Goal: Communication & Community: Answer question/provide support

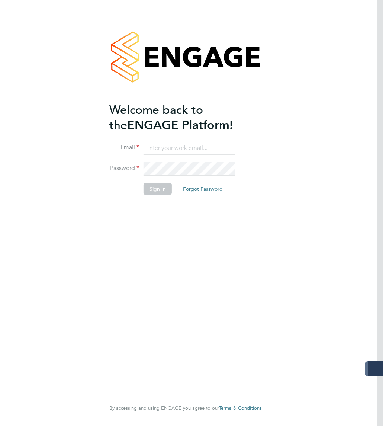
type input "lee.mcmillan@servicecare.org.uk"
click at [160, 184] on button "Sign In" at bounding box center [158, 189] width 28 height 12
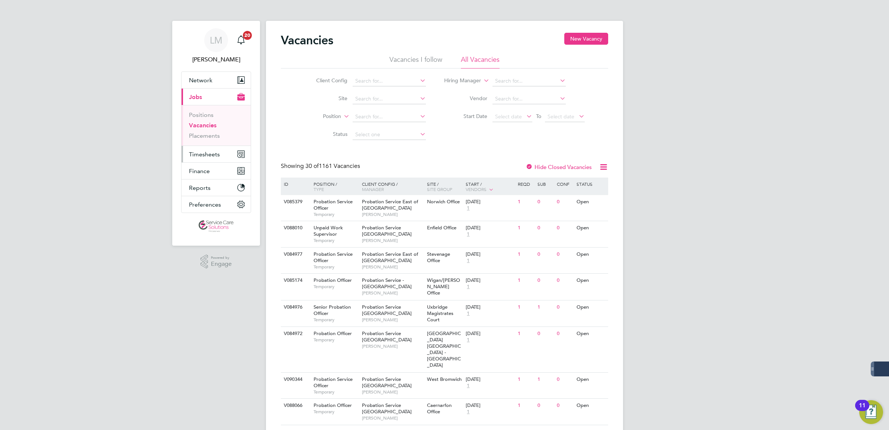
click at [221, 151] on button "Timesheets" at bounding box center [215, 154] width 69 height 16
click at [217, 130] on link "Timesheets" at bounding box center [204, 131] width 31 height 7
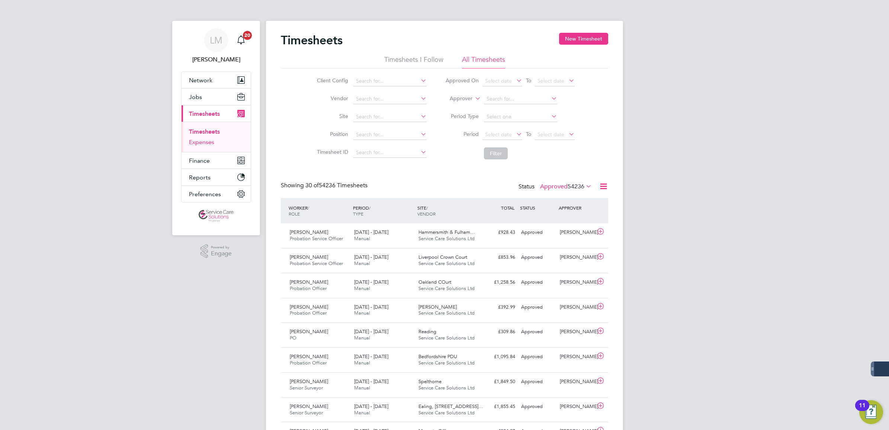
drag, startPoint x: 204, startPoint y: 142, endPoint x: 224, endPoint y: 141, distance: 20.5
click at [204, 142] on link "Expenses" at bounding box center [201, 141] width 25 height 7
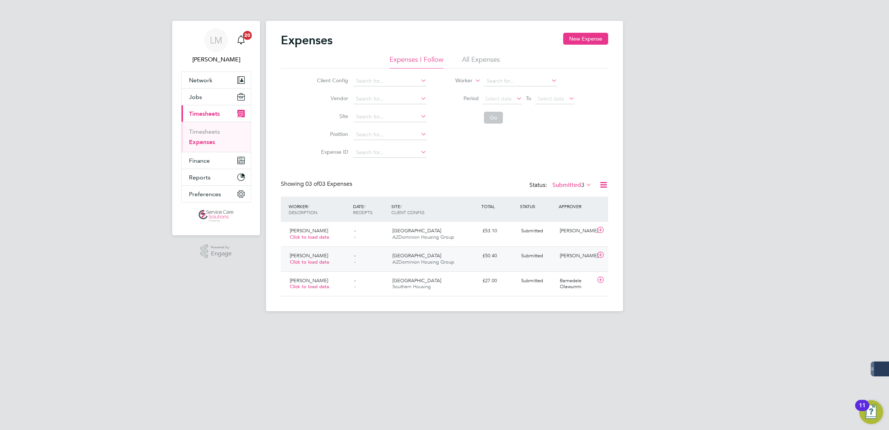
click at [383, 260] on span "A2Dominion Housing Group" at bounding box center [423, 261] width 62 height 6
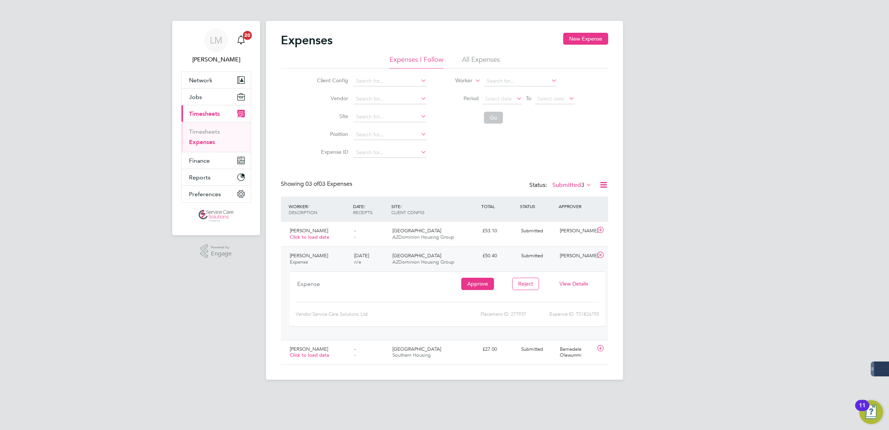
click at [383, 283] on span "View Details" at bounding box center [573, 283] width 29 height 7
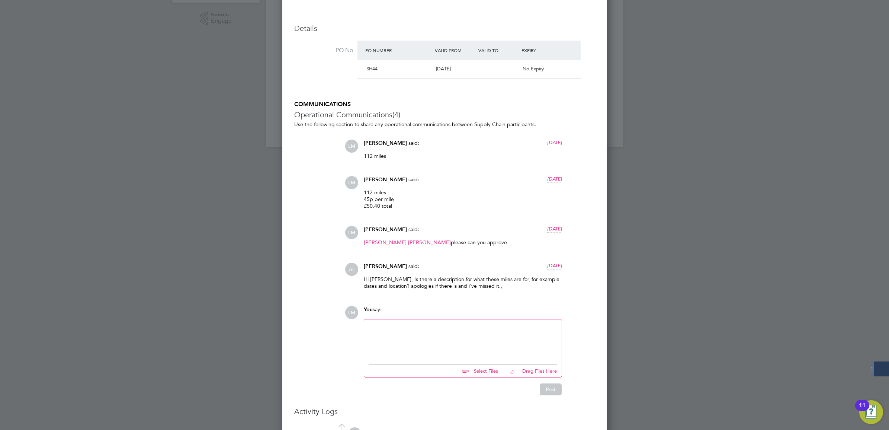
click at [383, 347] on div at bounding box center [463, 340] width 189 height 32
paste div
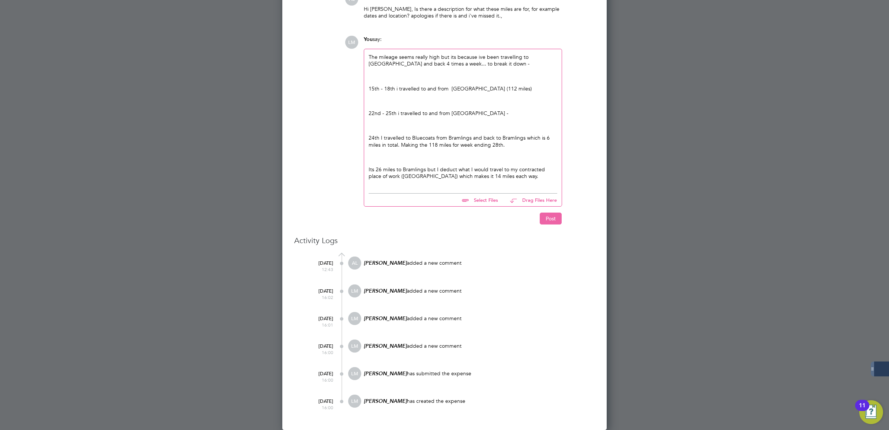
click at [383, 218] on button "Post" at bounding box center [551, 218] width 22 height 12
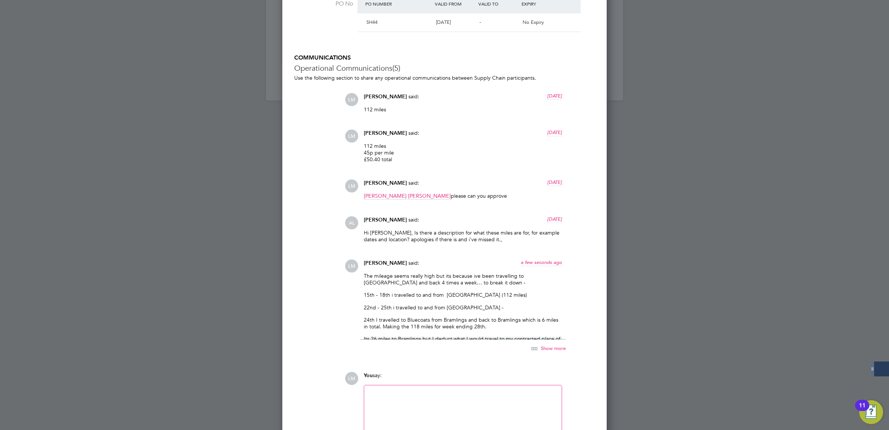
click at [383, 404] on div at bounding box center [463, 405] width 189 height 32
click at [383, 372] on div "[PERSON_NAME]" at bounding box center [433, 372] width 74 height 7
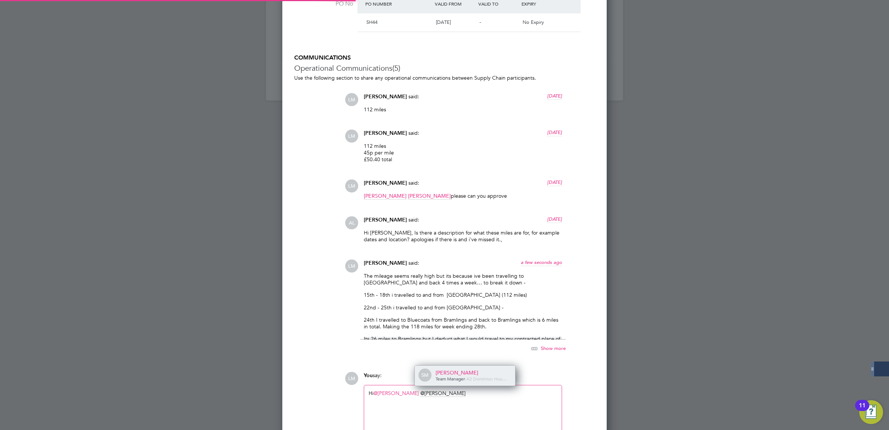
click at [383, 372] on div "Sally Morris" at bounding box center [473, 372] width 74 height 7
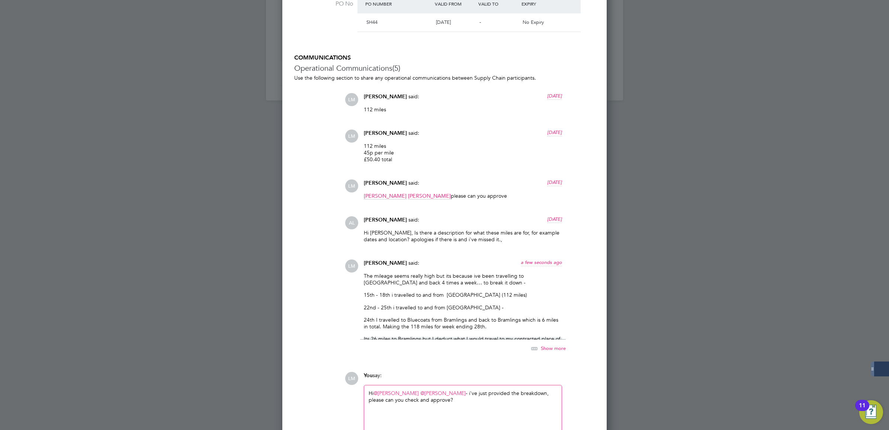
copy div "Hi @Abbie Leadley ​ @Sally Morris ​ - i've just provided the breakdown, please …"
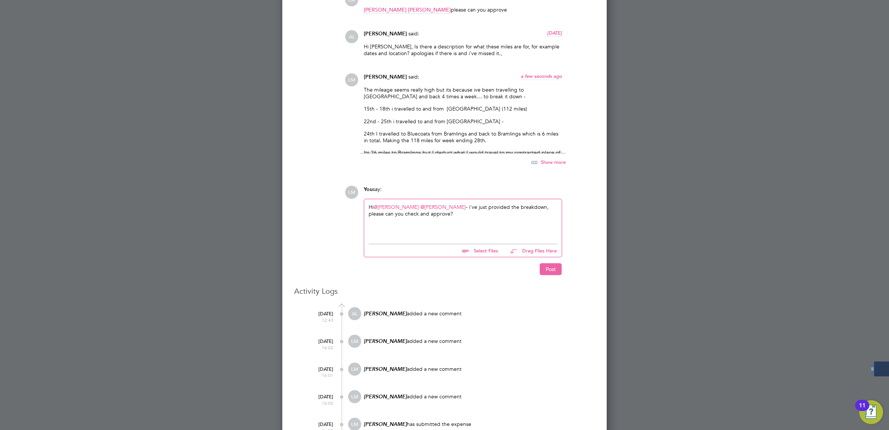
click at [383, 271] on button "Post" at bounding box center [551, 269] width 22 height 12
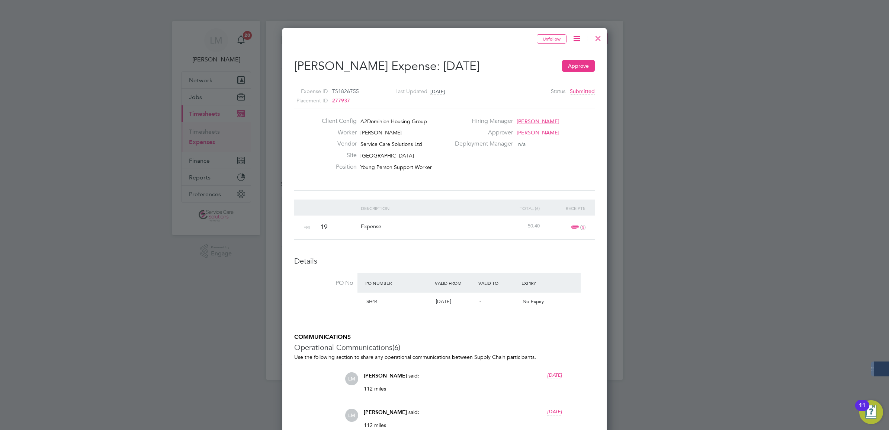
click at [383, 38] on div at bounding box center [597, 36] width 13 height 13
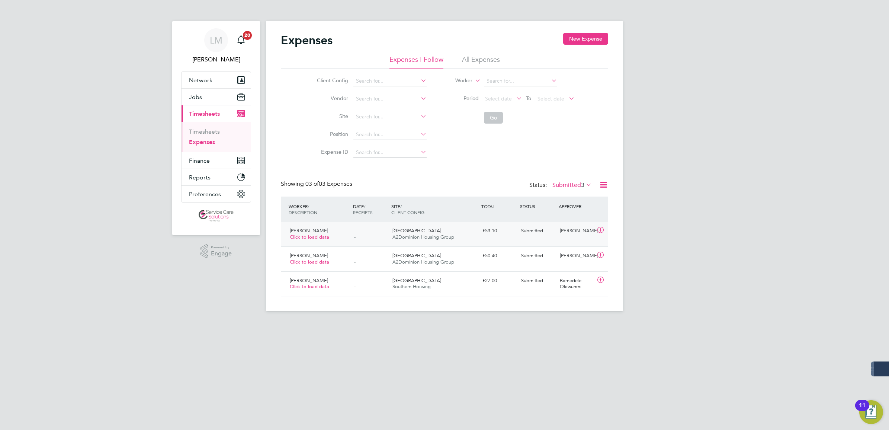
click at [383, 236] on div "Submitted" at bounding box center [537, 231] width 39 height 12
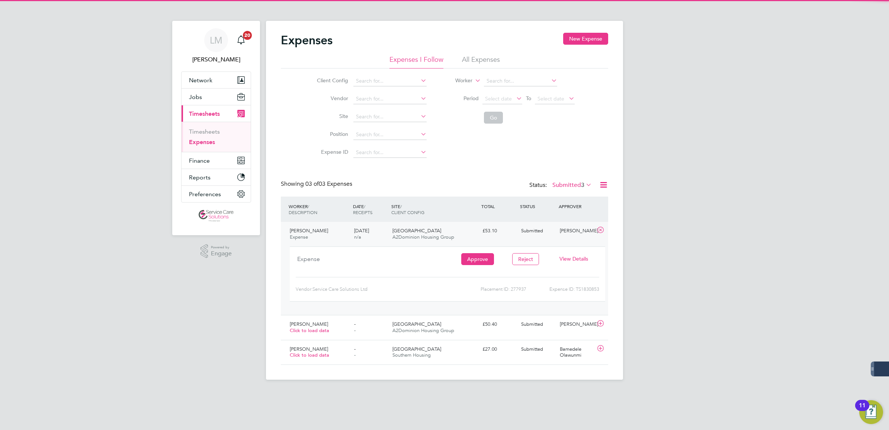
click at [383, 255] on span "View Details" at bounding box center [573, 258] width 29 height 7
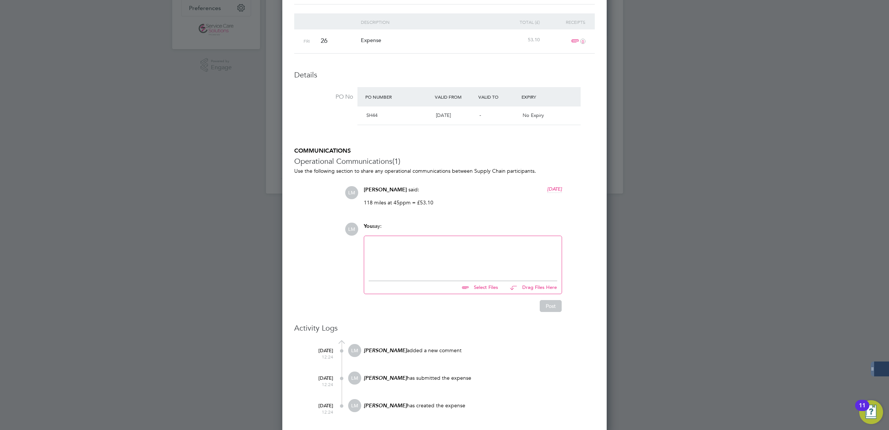
click at [383, 252] on div at bounding box center [463, 256] width 189 height 32
paste div
click at [369, 242] on div "Hi @Abbie Leadley ​ @Sally Morris ​ - i've just provided the breakdown, please …" at bounding box center [463, 256] width 189 height 32
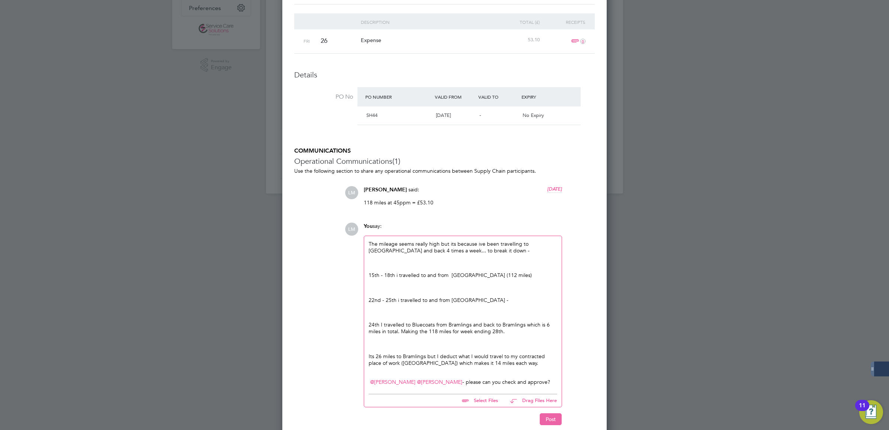
click at [383, 418] on button "Post" at bounding box center [551, 419] width 22 height 12
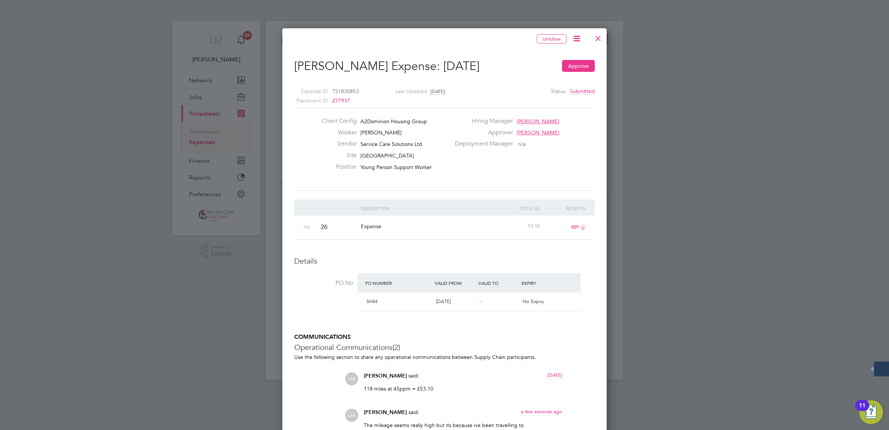
click at [383, 33] on div at bounding box center [597, 36] width 13 height 13
